Goal: Use online tool/utility

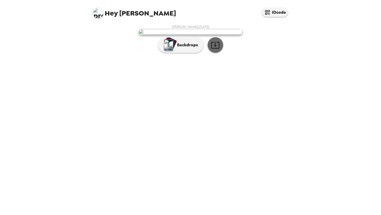
click at [218, 50] on icon "button" at bounding box center [215, 45] width 9 height 9
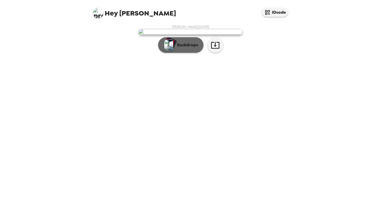
click at [190, 48] on p "Backdrops" at bounding box center [186, 45] width 24 height 6
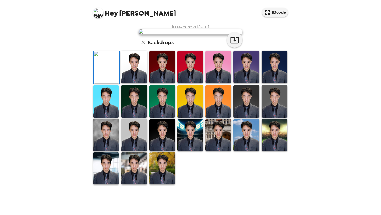
scroll to position [93, 0]
click at [137, 83] on img at bounding box center [134, 67] width 26 height 32
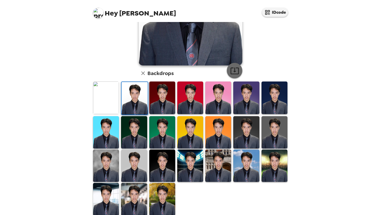
click at [234, 68] on icon "button" at bounding box center [234, 71] width 8 height 7
click at [162, 173] on img at bounding box center [162, 166] width 26 height 32
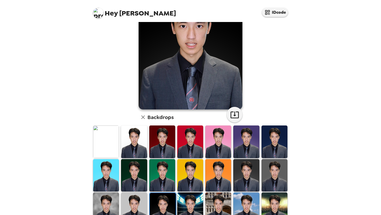
scroll to position [102, 0]
